Goal: Transaction & Acquisition: Book appointment/travel/reservation

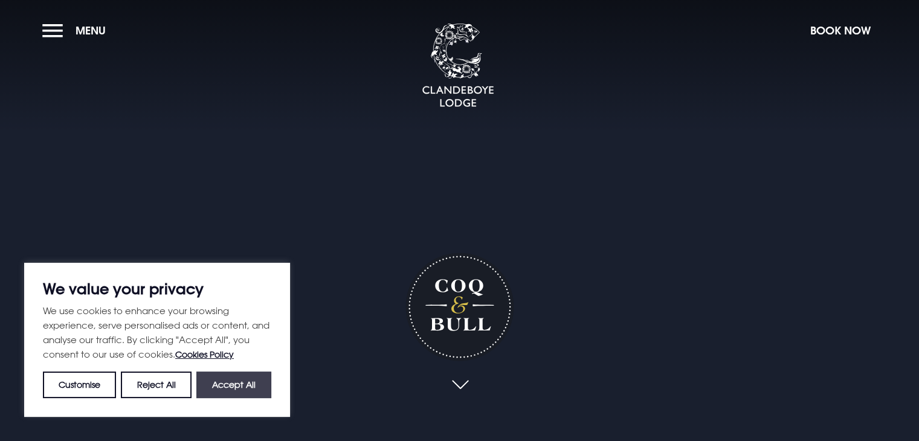
click at [238, 383] on button "Accept All" at bounding box center [233, 385] width 75 height 27
checkbox input "true"
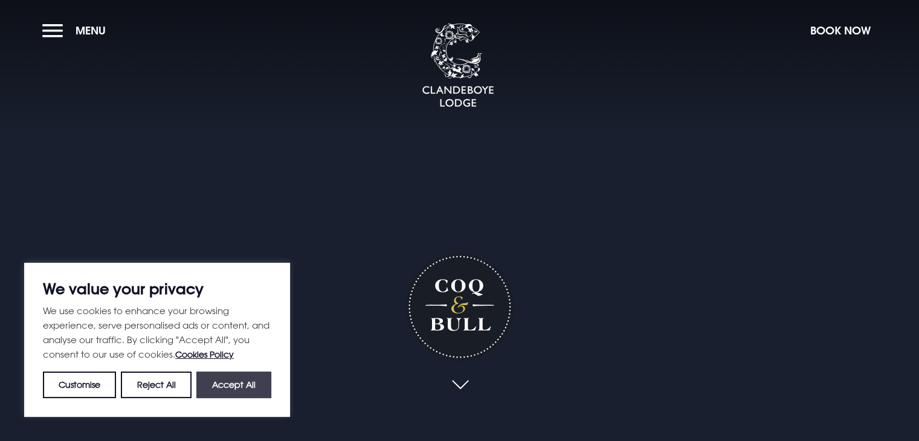
checkbox input "true"
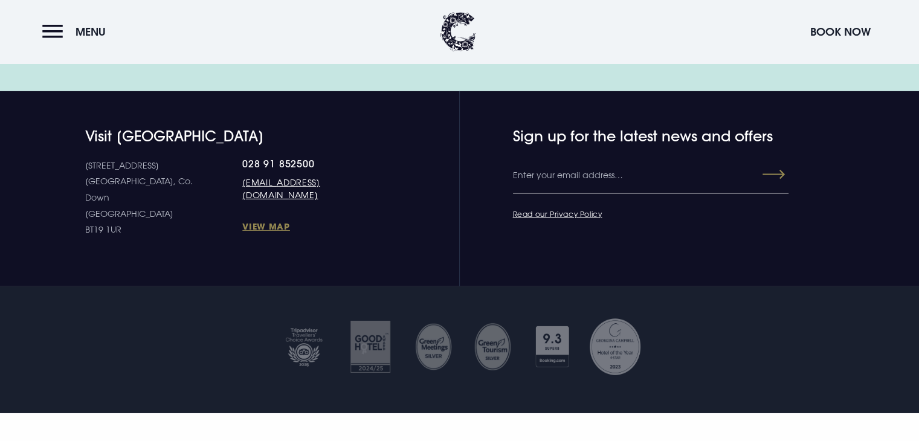
scroll to position [3927, 0]
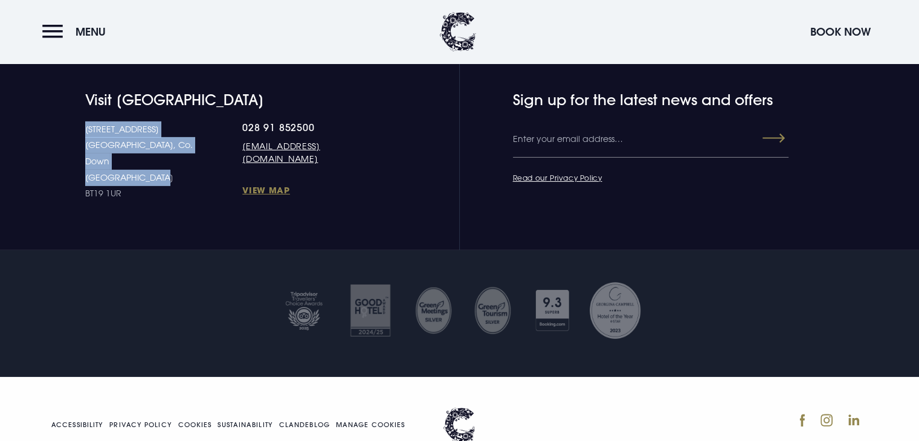
drag, startPoint x: 85, startPoint y: 129, endPoint x: 173, endPoint y: 153, distance: 91.9
click at [173, 153] on p "[STREET_ADDRESS] [STREET_ADDRESS]" at bounding box center [164, 161] width 158 height 80
click at [158, 158] on p "[STREET_ADDRESS] [STREET_ADDRESS]" at bounding box center [164, 161] width 158 height 80
drag, startPoint x: 163, startPoint y: 143, endPoint x: 80, endPoint y: 131, distance: 83.6
click at [80, 131] on div "Visit [GEOGRAPHIC_DATA] [STREET_ADDRESS] Down [GEOGRAPHIC_DATA] BT19 1UR 028 91…" at bounding box center [210, 146] width 342 height 111
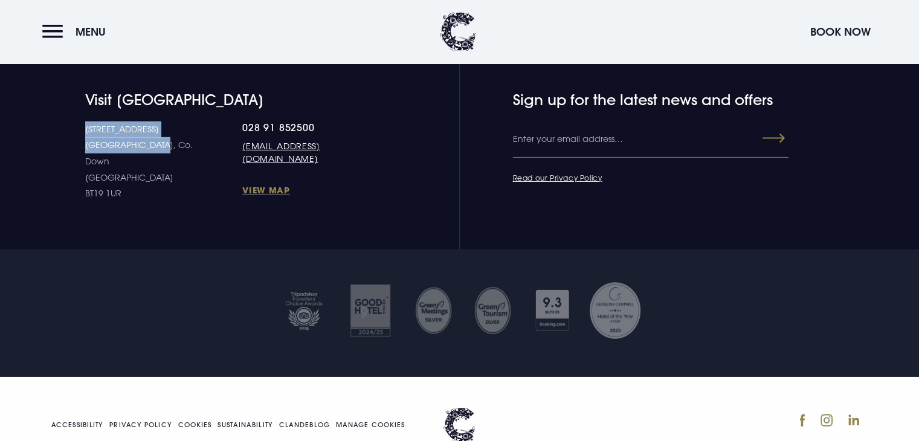
copy p "[STREET_ADDRESS] Down"
click at [162, 185] on section "Visit [GEOGRAPHIC_DATA] [STREET_ADDRESS] Down [GEOGRAPHIC_DATA] BT19 1UR 028 91…" at bounding box center [459, 152] width 919 height 195
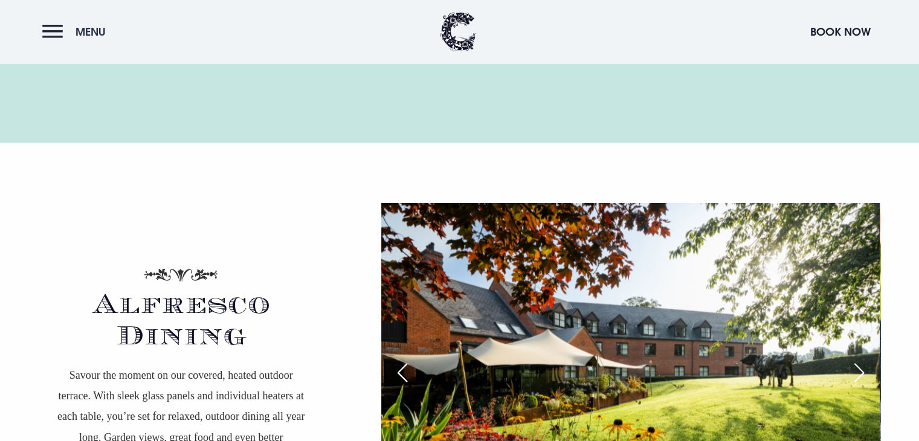
scroll to position [1812, 0]
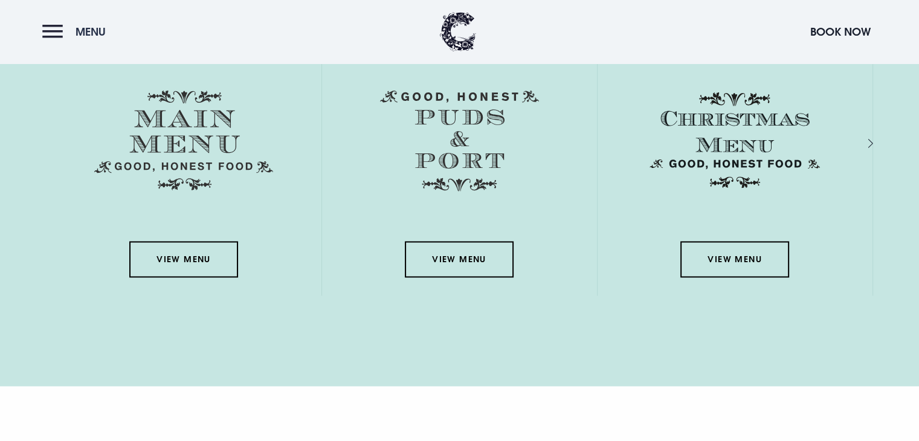
click at [55, 30] on button "Menu" at bounding box center [76, 32] width 69 height 26
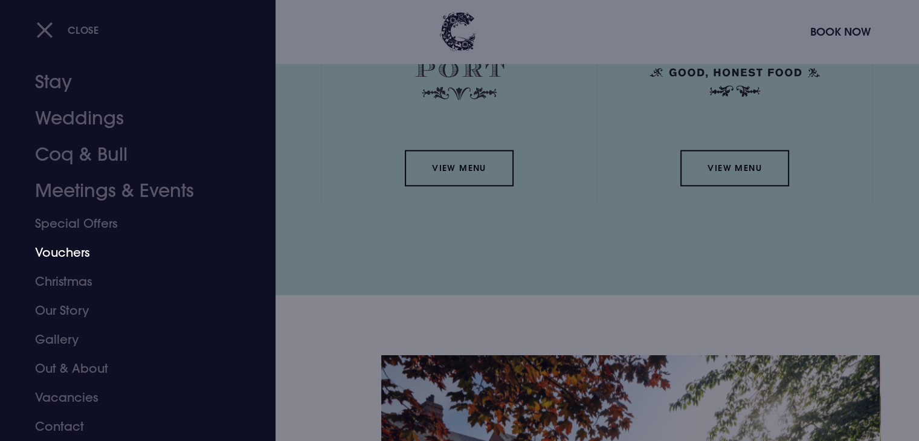
scroll to position [1933, 0]
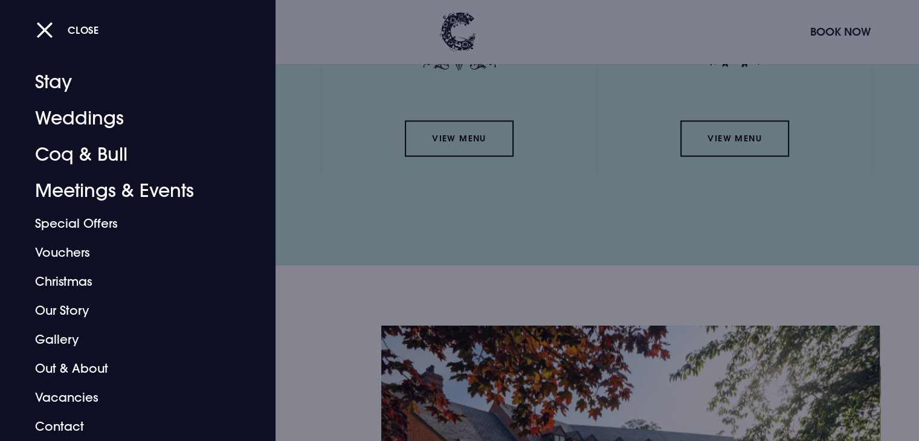
click at [366, 232] on div at bounding box center [459, 220] width 919 height 441
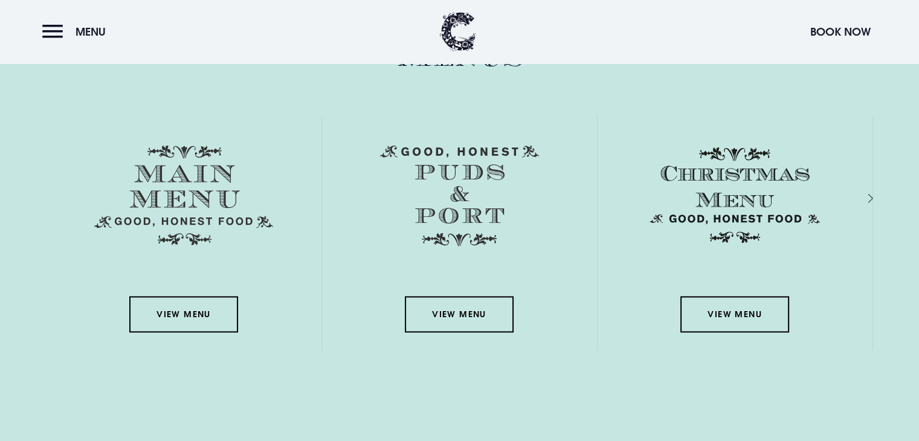
scroll to position [1752, 0]
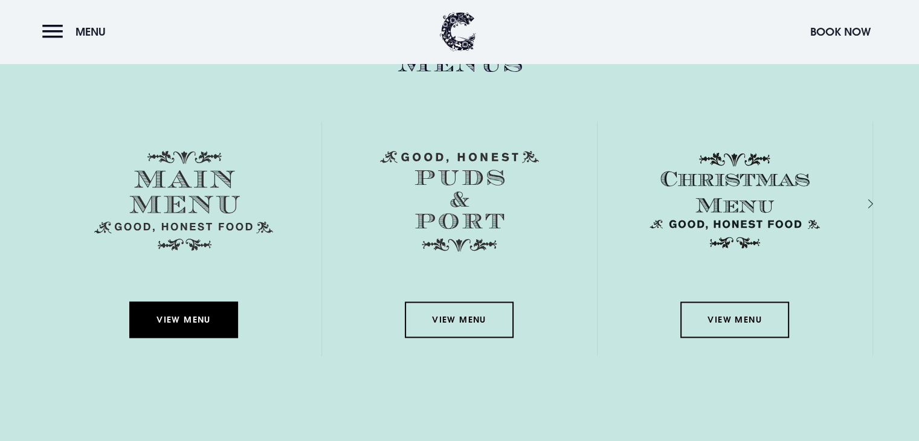
click at [202, 320] on link "View Menu" at bounding box center [183, 319] width 109 height 36
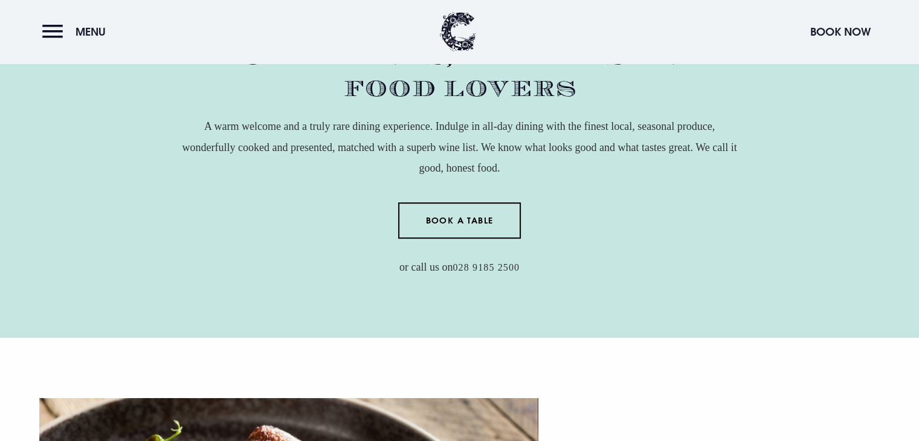
scroll to position [0, 0]
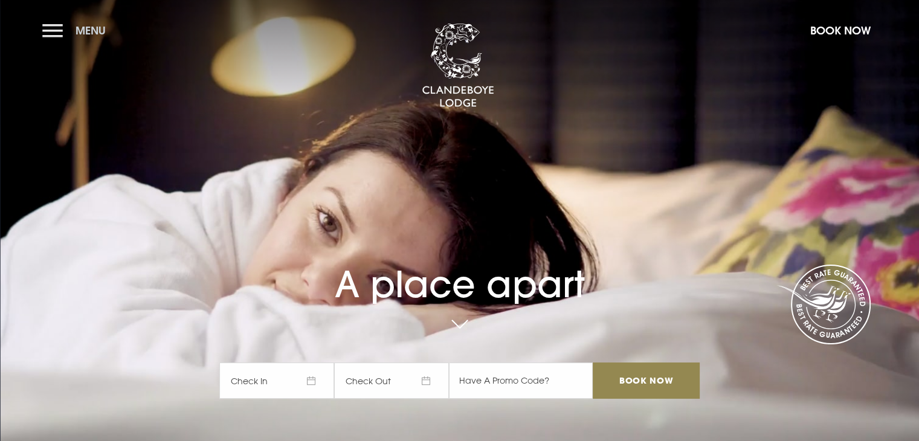
click at [65, 35] on button "Menu" at bounding box center [76, 31] width 69 height 26
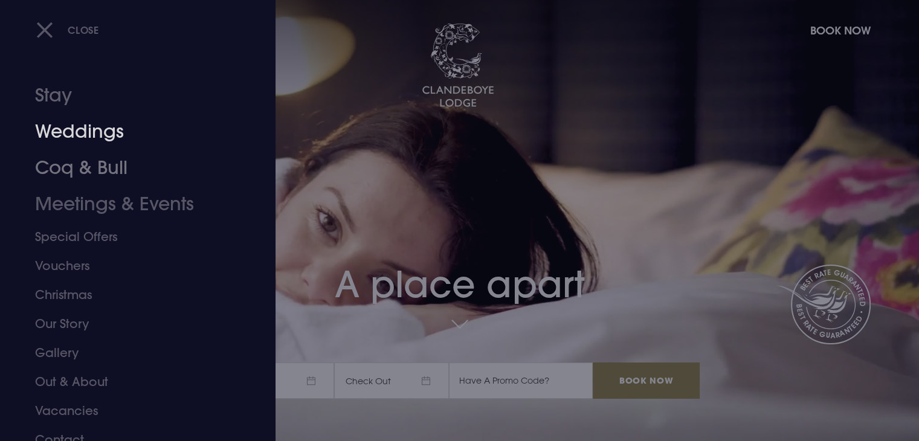
click at [106, 167] on link "Coq & Bull" at bounding box center [130, 168] width 191 height 36
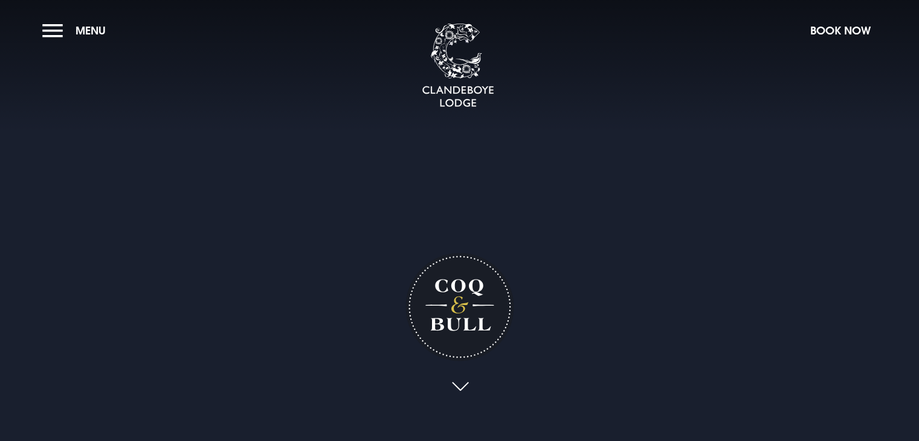
click at [460, 382] on link at bounding box center [460, 387] width 28 height 27
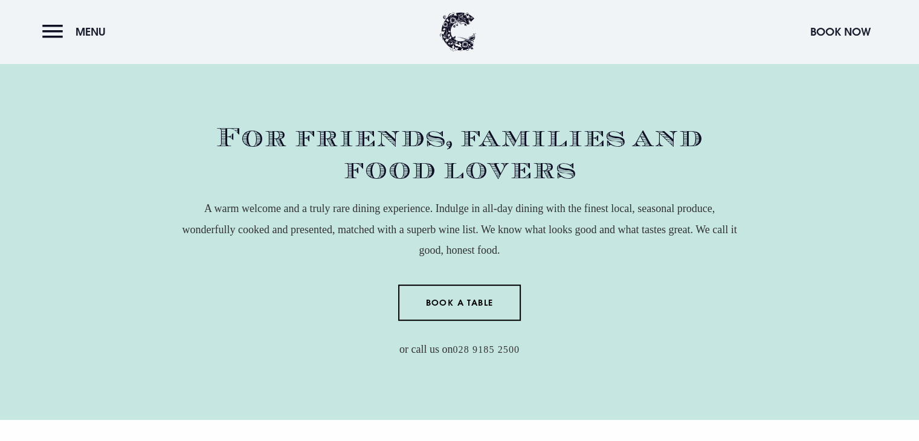
scroll to position [381, 0]
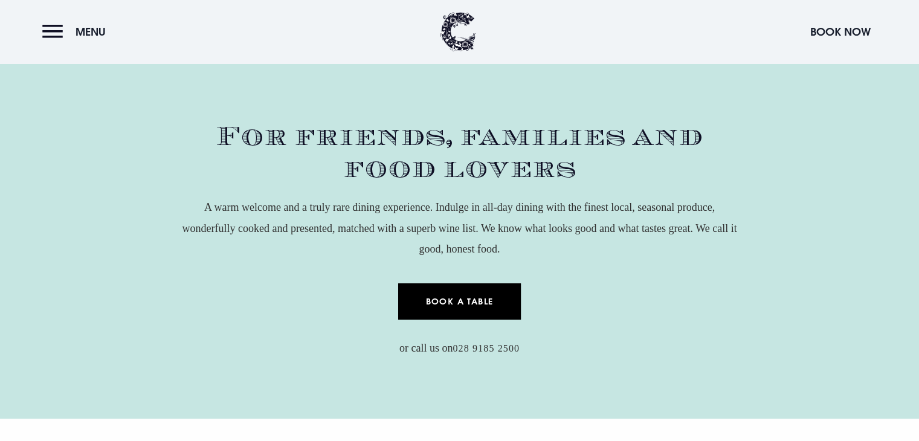
click at [468, 286] on link "Book a Table" at bounding box center [459, 301] width 123 height 36
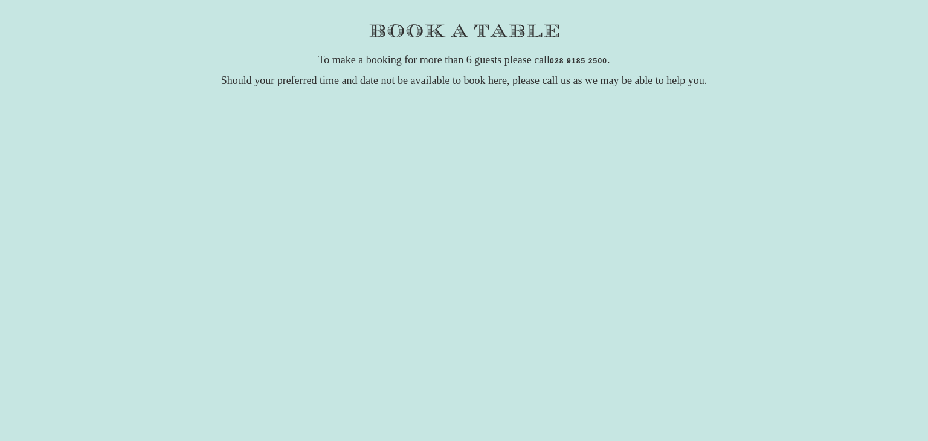
scroll to position [242, 0]
